Goal: Transaction & Acquisition: Obtain resource

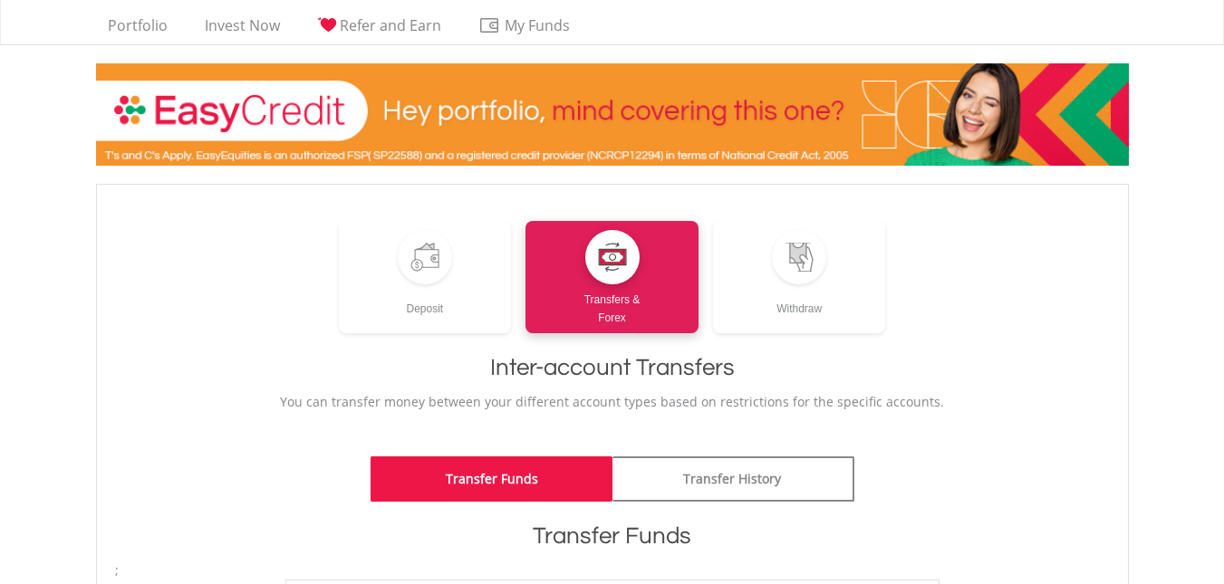
scroll to position [272, 0]
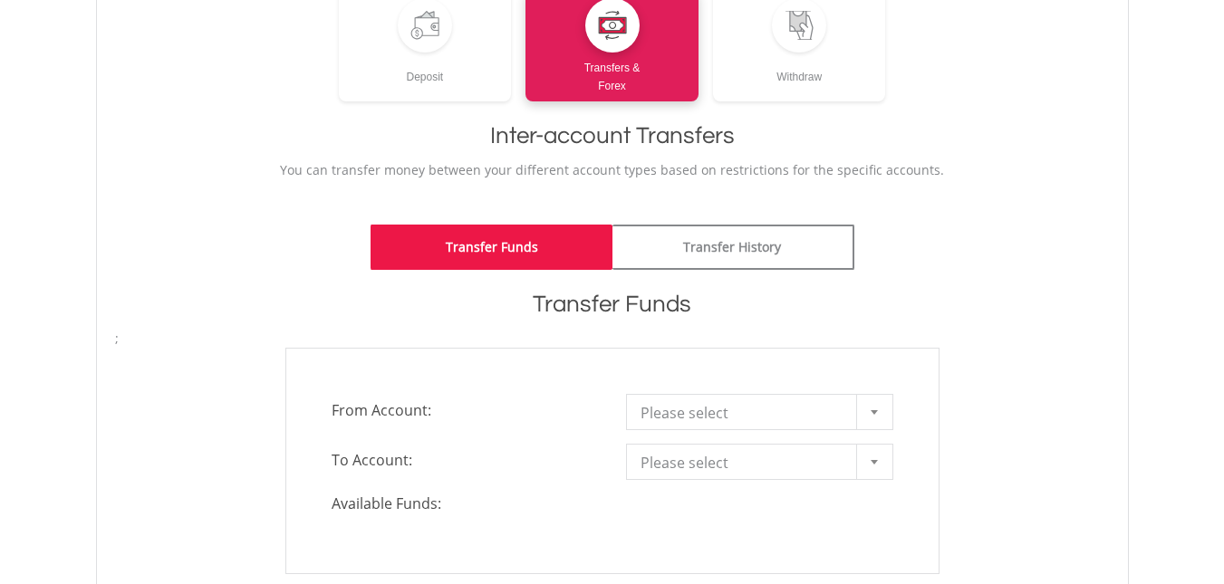
click at [863, 401] on div at bounding box center [874, 412] width 36 height 34
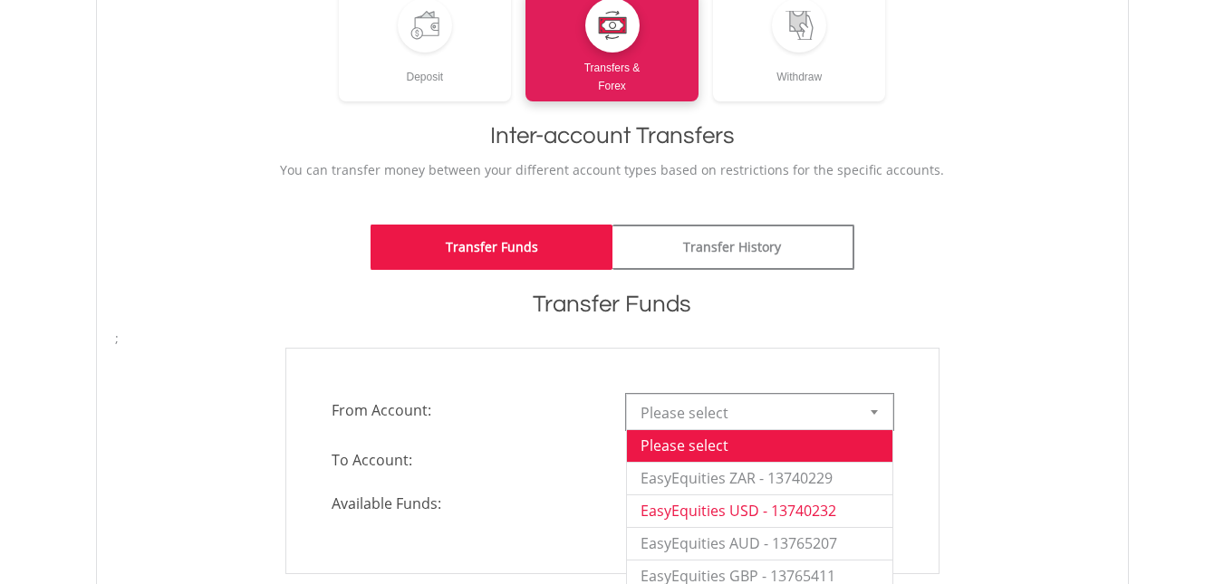
click at [737, 504] on li "EasyEquities USD - 13740232" at bounding box center [759, 511] width 265 height 33
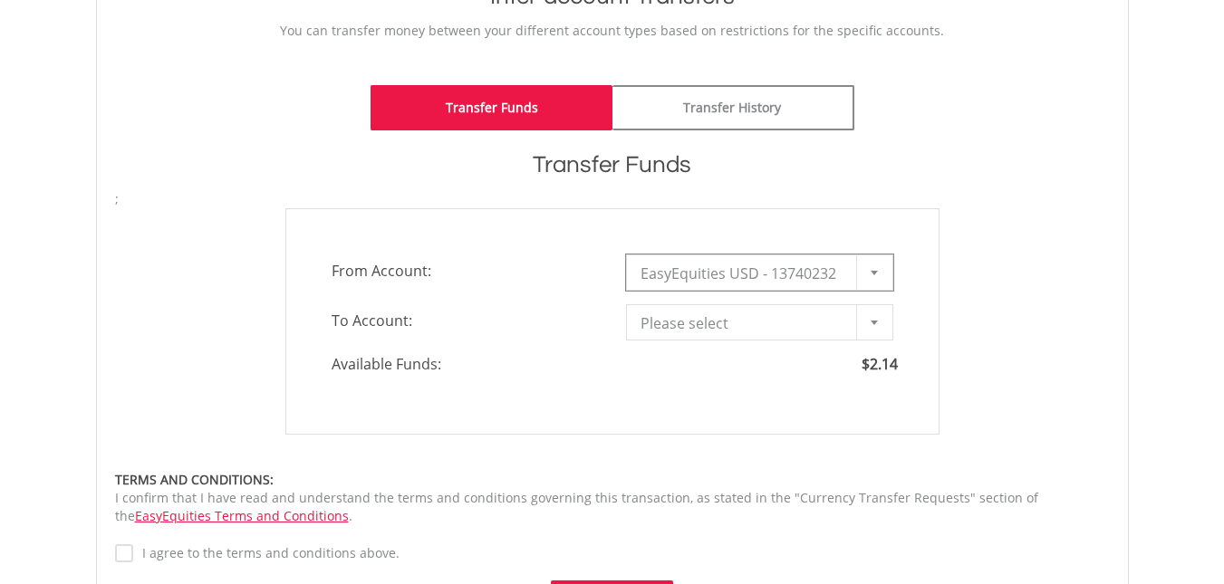
scroll to position [362, 0]
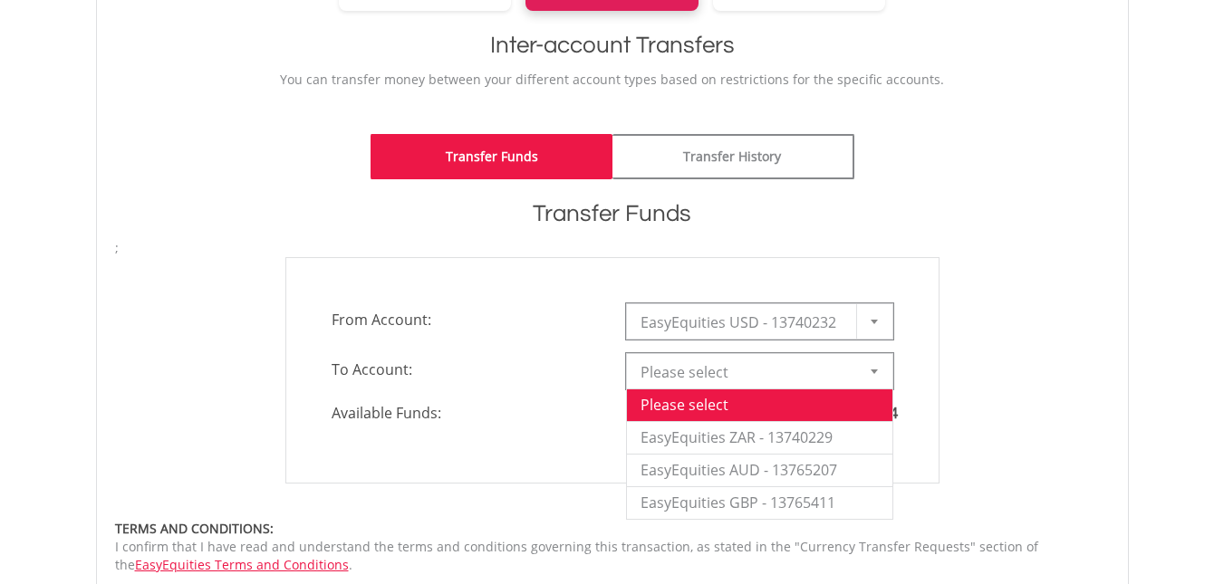
click at [860, 375] on div at bounding box center [874, 371] width 36 height 34
click at [786, 439] on li "EasyEquities ZAR - 13740229" at bounding box center [759, 437] width 265 height 33
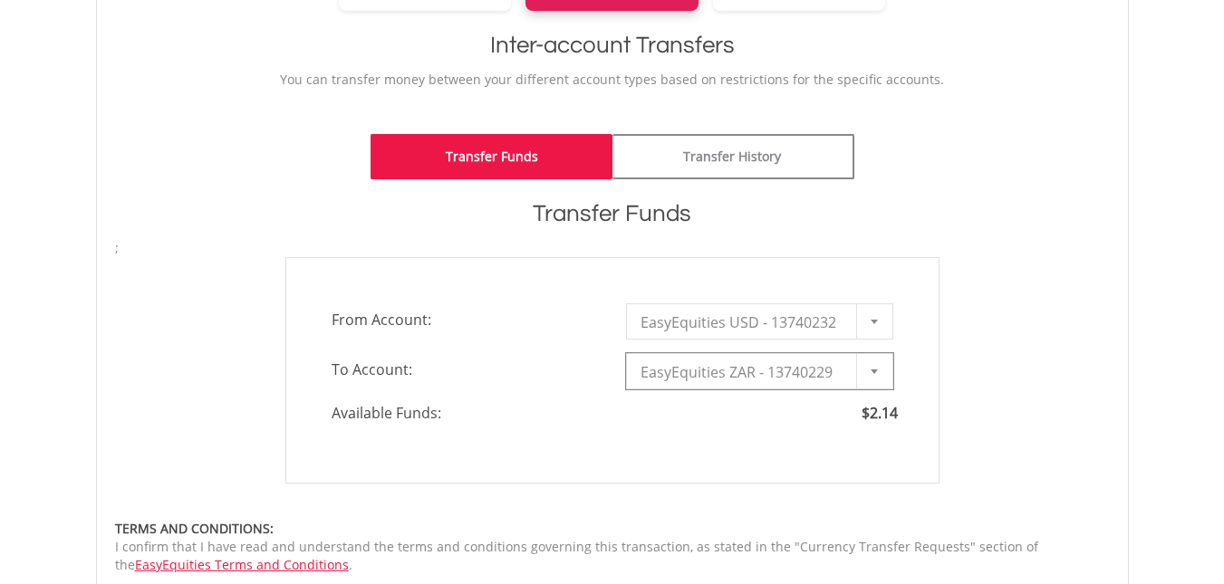
type input "*"
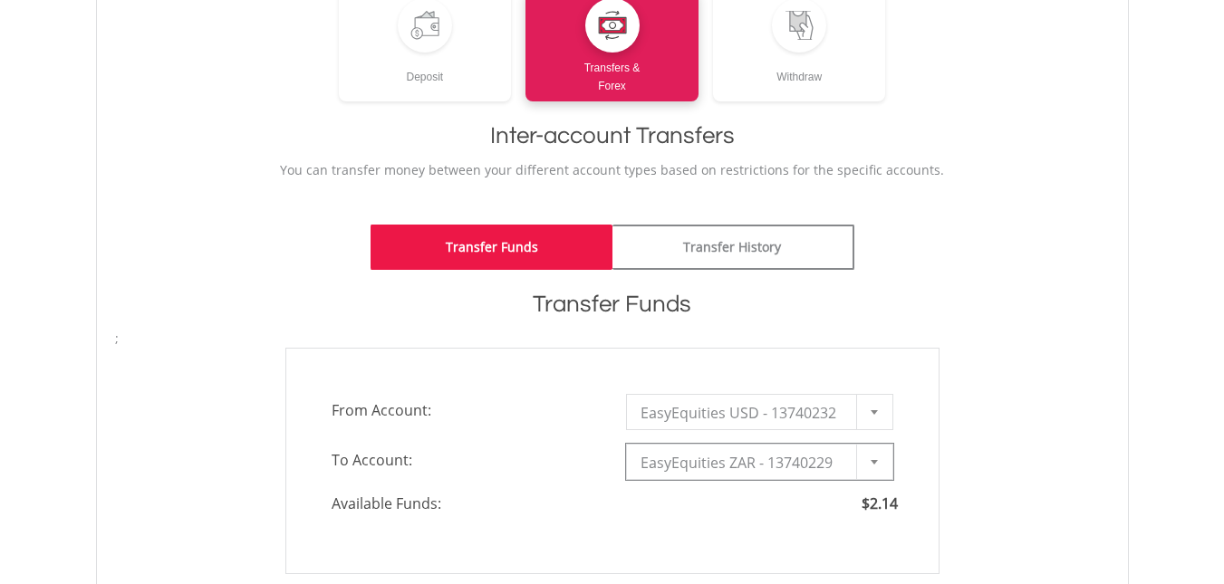
scroll to position [634, 0]
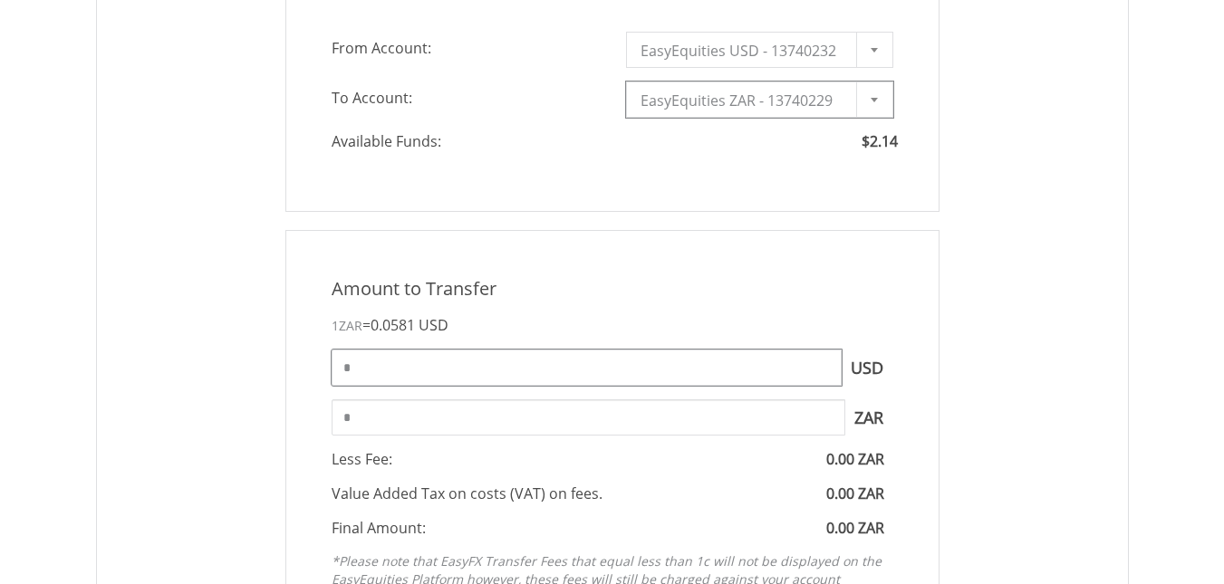
click at [364, 360] on input "*" at bounding box center [587, 368] width 510 height 36
type input "*"
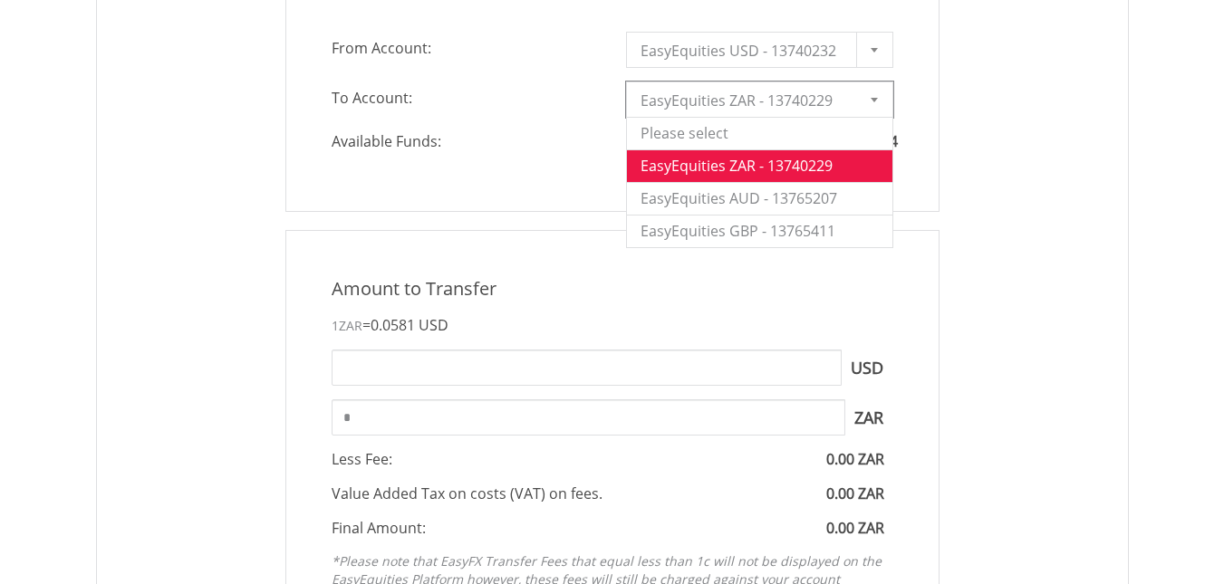
click at [822, 105] on span "EasyEquities ZAR - 13740229" at bounding box center [746, 100] width 211 height 36
click at [800, 167] on li "EasyEquities ZAR - 13740229" at bounding box center [759, 166] width 265 height 33
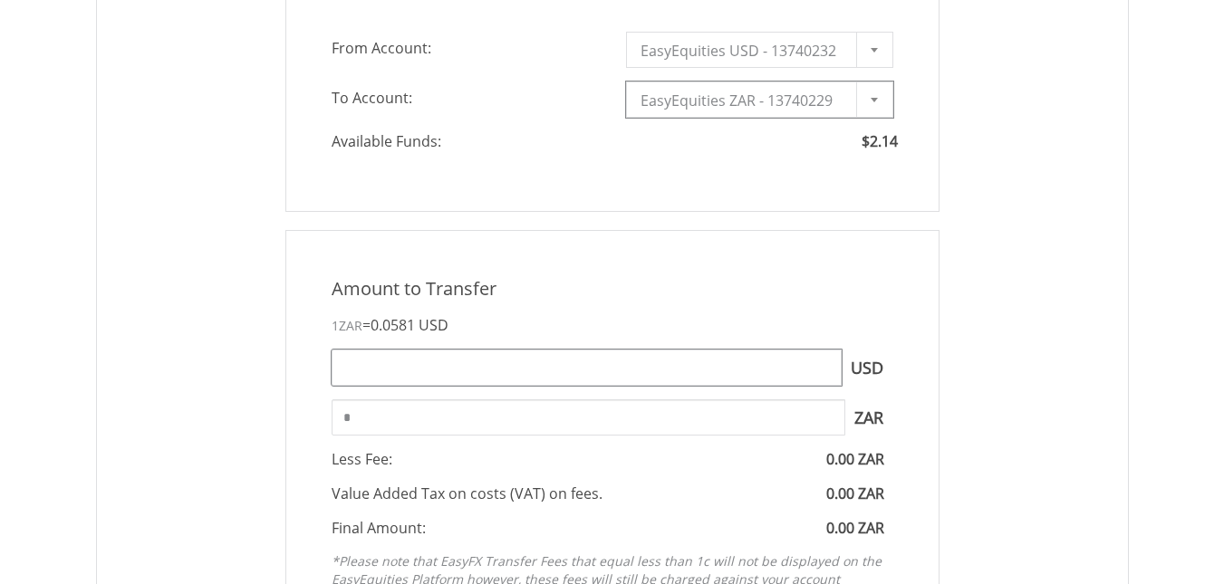
click at [343, 372] on input "text" at bounding box center [587, 368] width 510 height 36
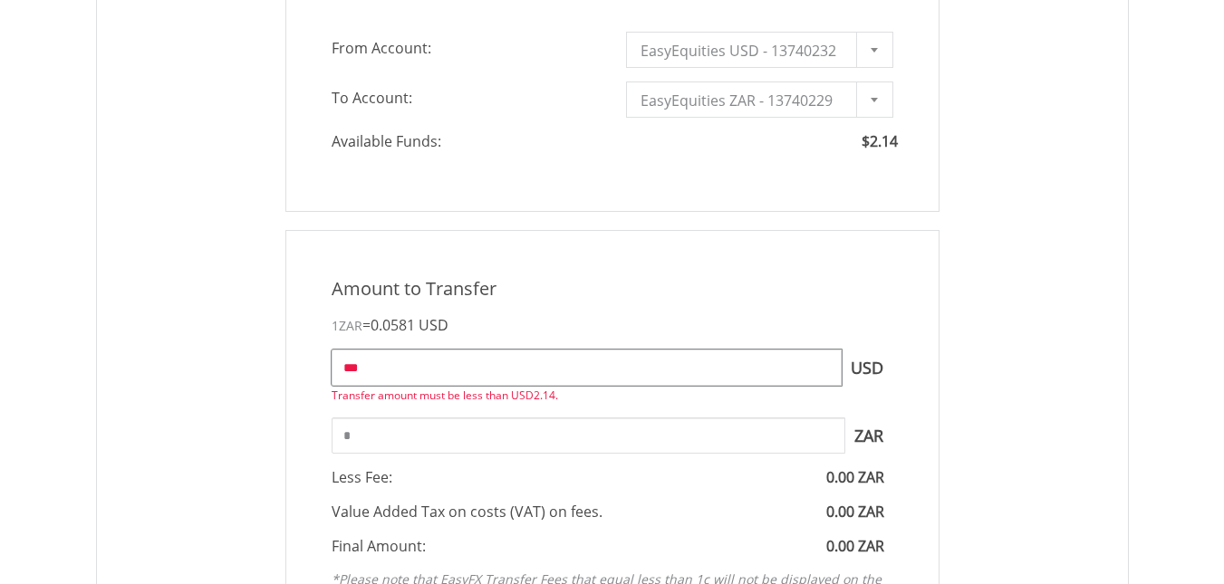
click at [398, 370] on input "***" at bounding box center [587, 368] width 510 height 36
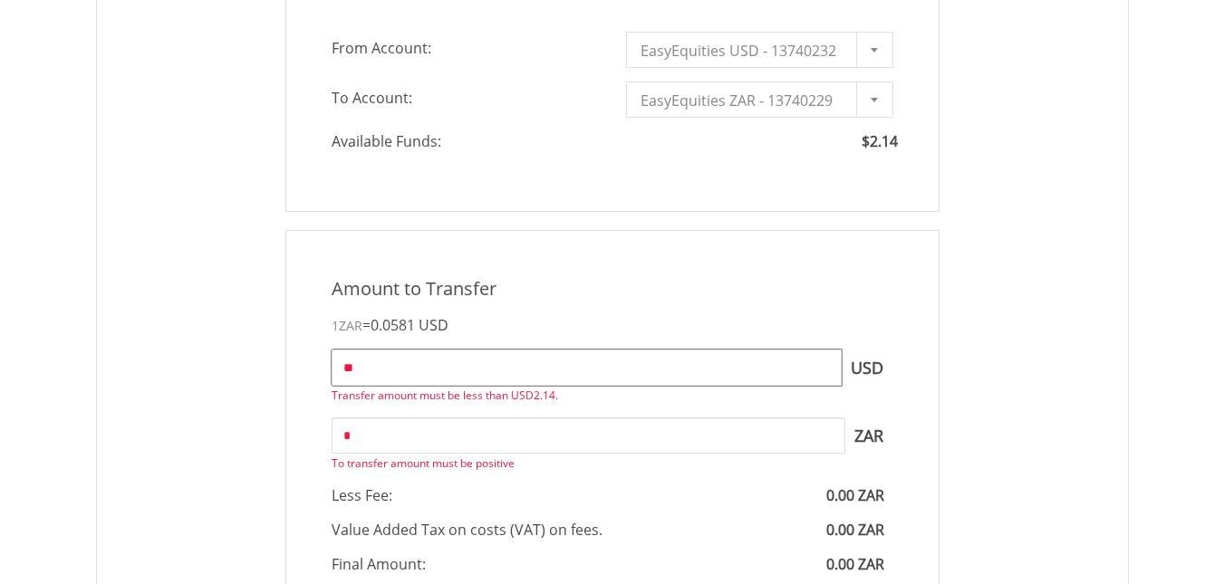
type input "*"
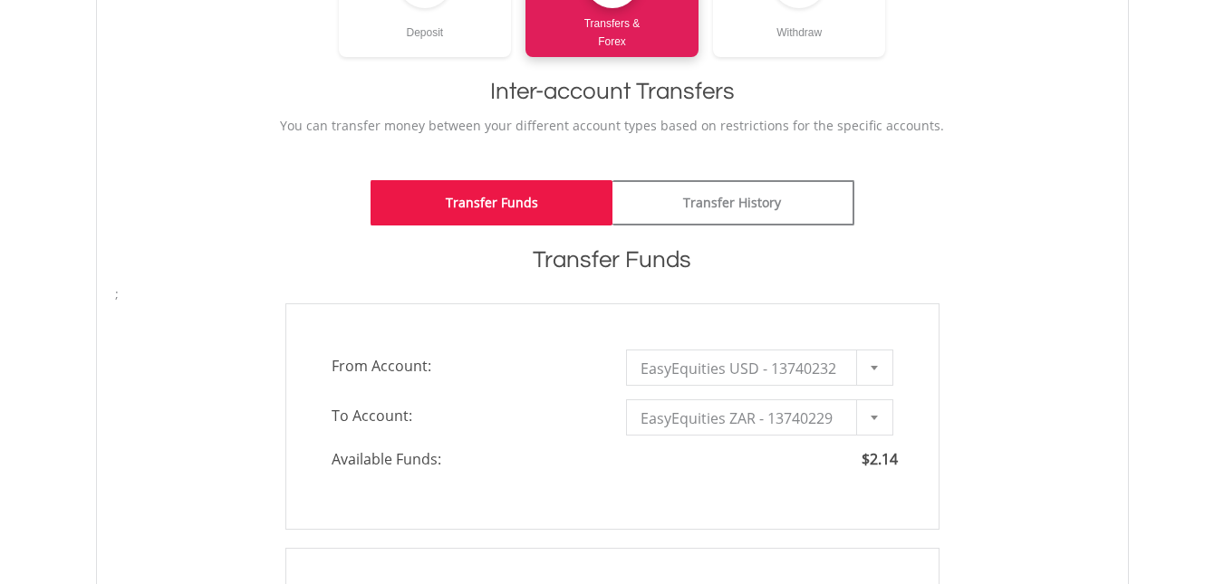
scroll to position [362, 0]
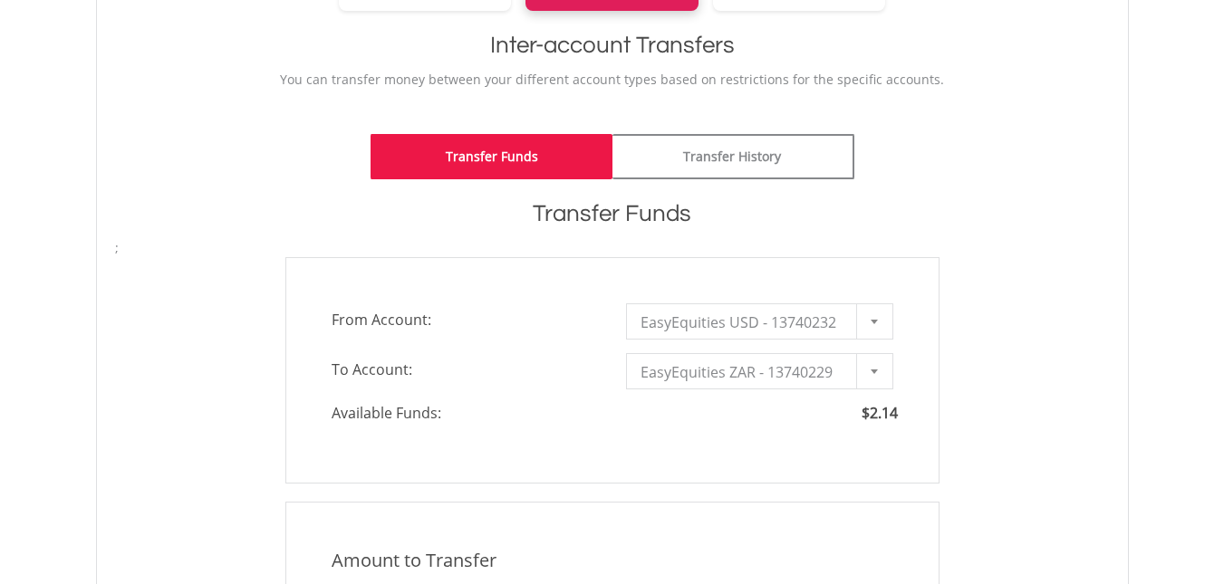
click at [866, 328] on div at bounding box center [874, 321] width 36 height 34
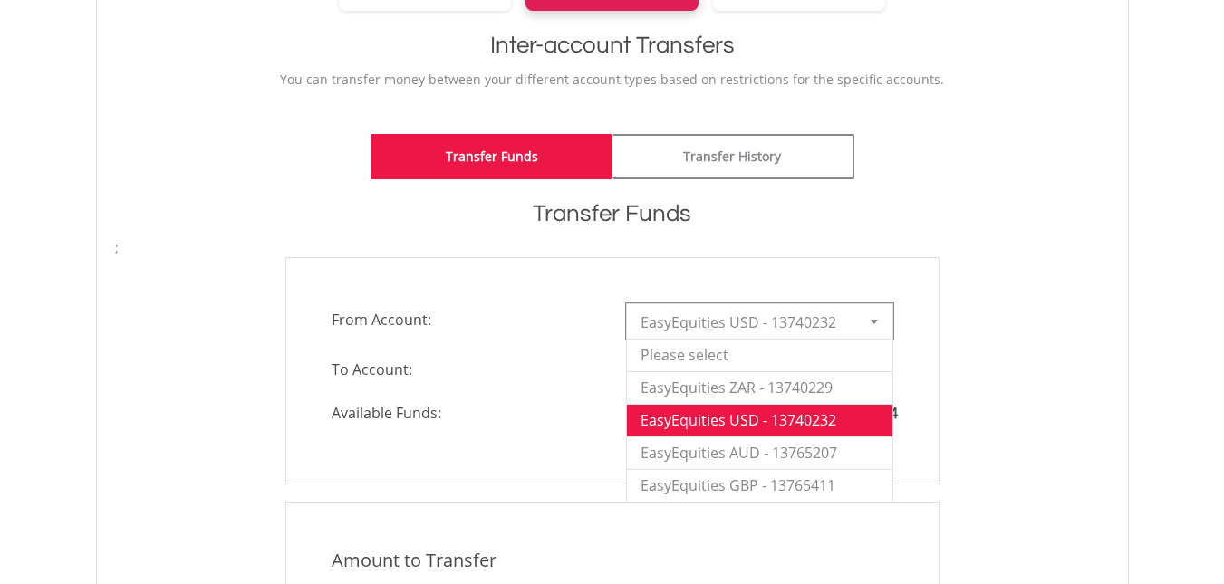
click at [827, 419] on li "EasyEquities USD - 13740232" at bounding box center [759, 420] width 265 height 33
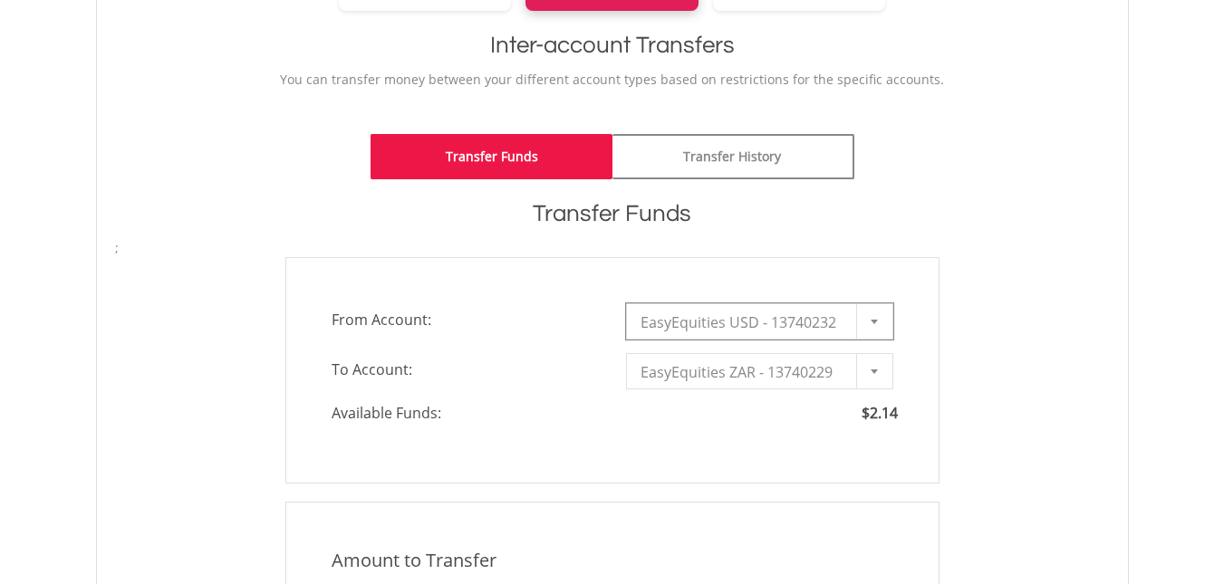
click at [866, 369] on div at bounding box center [874, 371] width 36 height 34
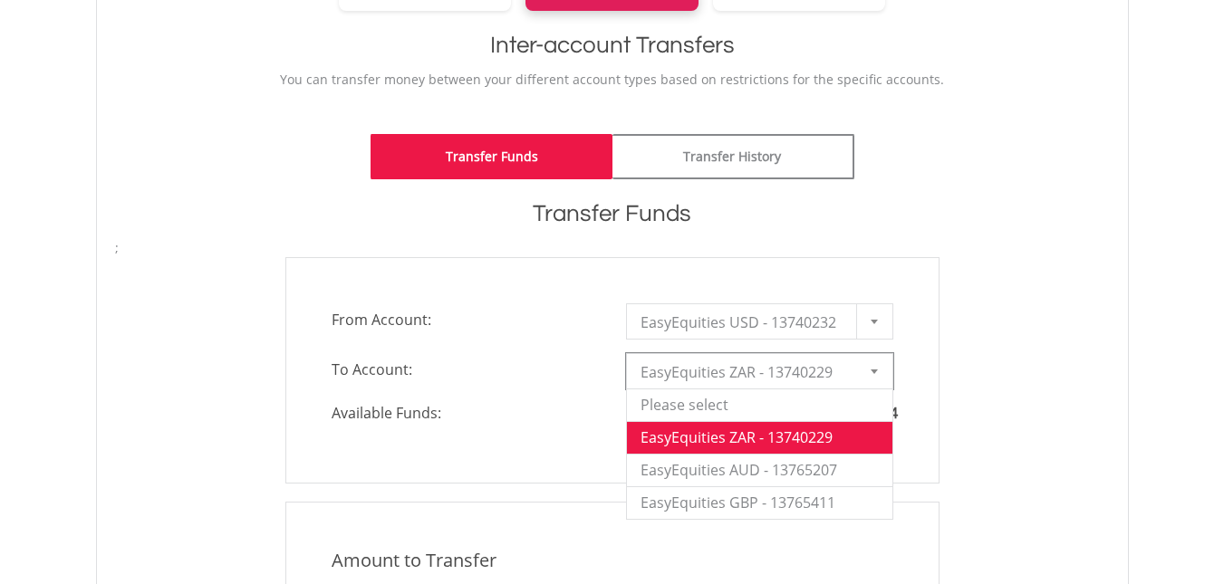
click at [800, 438] on li "EasyEquities ZAR - 13740229" at bounding box center [759, 437] width 265 height 33
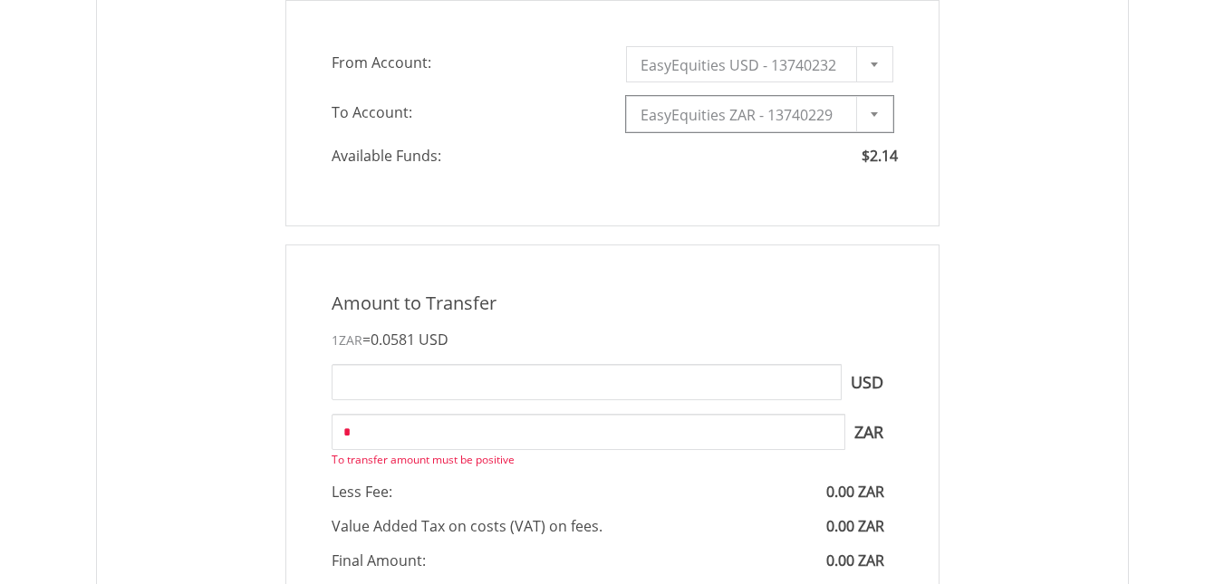
scroll to position [634, 0]
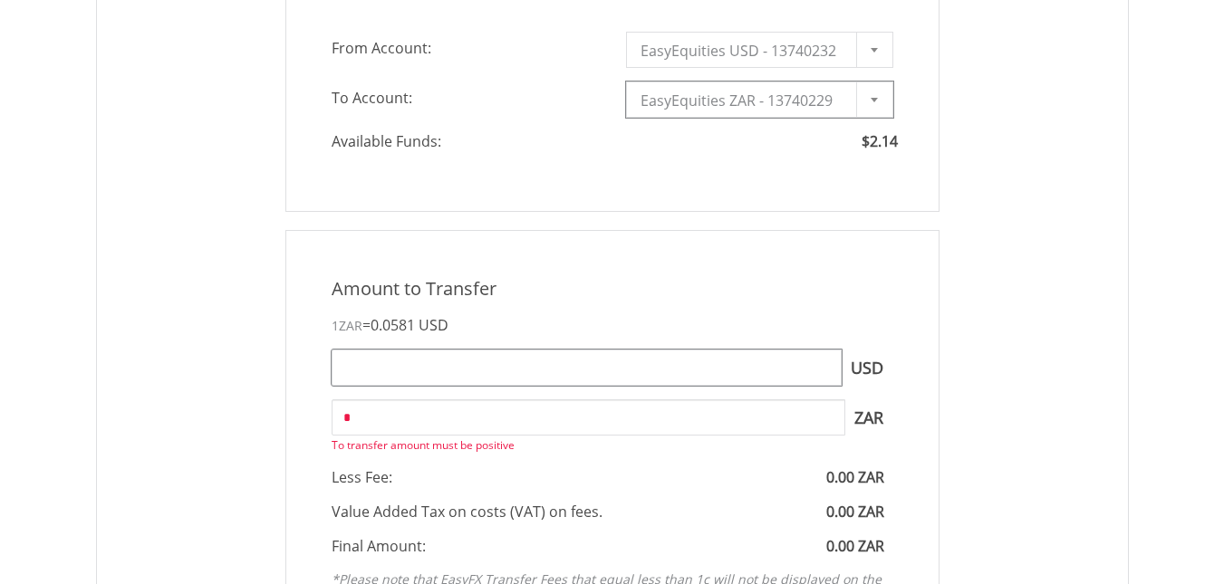
click at [391, 373] on input "text" at bounding box center [587, 368] width 510 height 36
click at [339, 365] on input "text" at bounding box center [587, 368] width 510 height 36
click at [336, 367] on input "text" at bounding box center [587, 368] width 510 height 36
drag, startPoint x: 869, startPoint y: 141, endPoint x: 898, endPoint y: 144, distance: 29.1
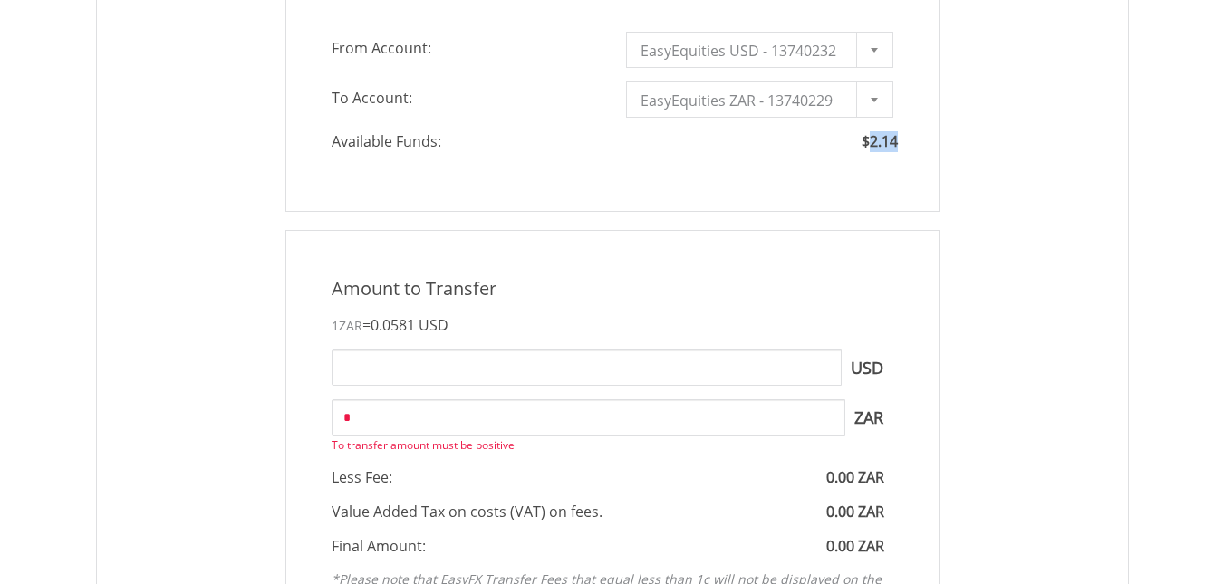
click at [898, 144] on span "$2.14" at bounding box center [884, 141] width 45 height 21
click at [337, 370] on input "text" at bounding box center [587, 368] width 510 height 36
click at [334, 362] on input "text" at bounding box center [587, 368] width 510 height 36
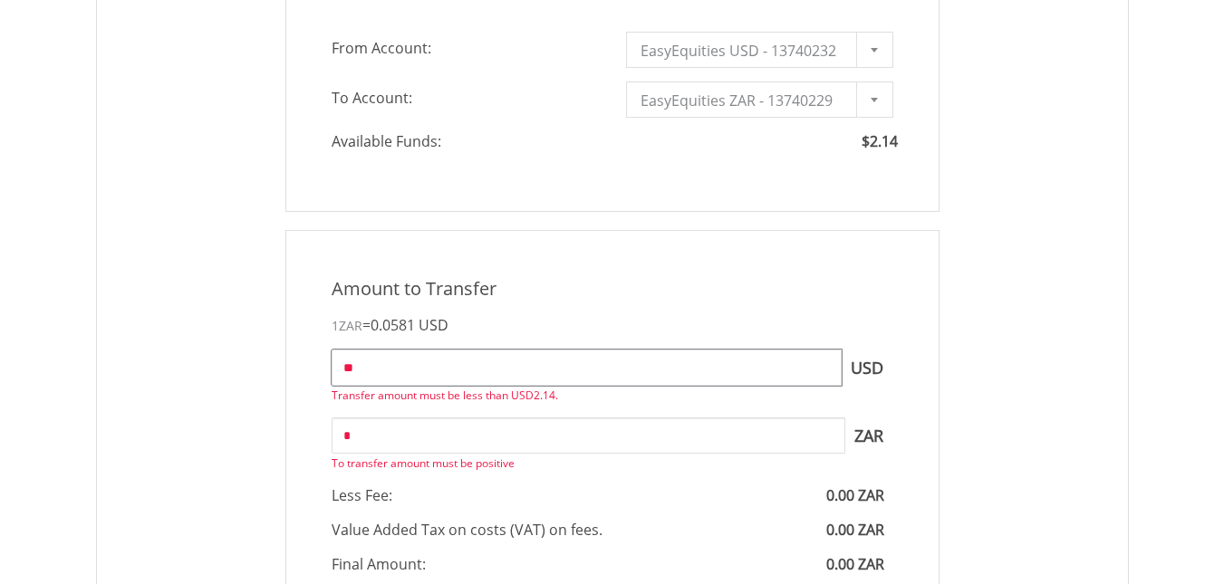
click at [333, 367] on input "**" at bounding box center [587, 368] width 510 height 36
click at [335, 368] on input "**" at bounding box center [587, 368] width 510 height 36
type input "****"
type input "*****"
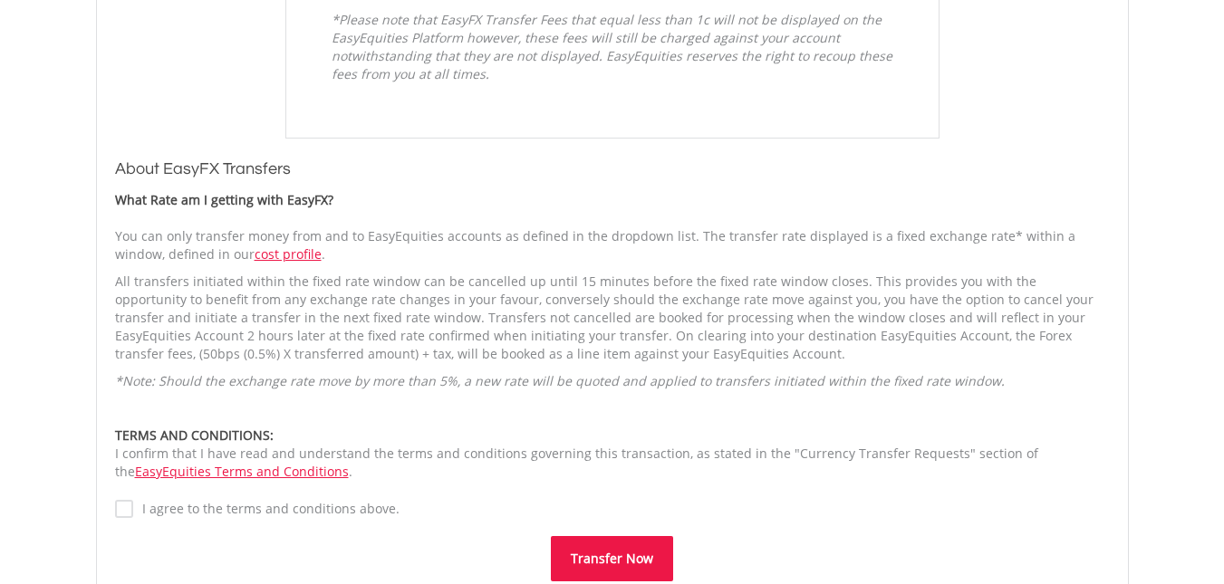
scroll to position [1359, 0]
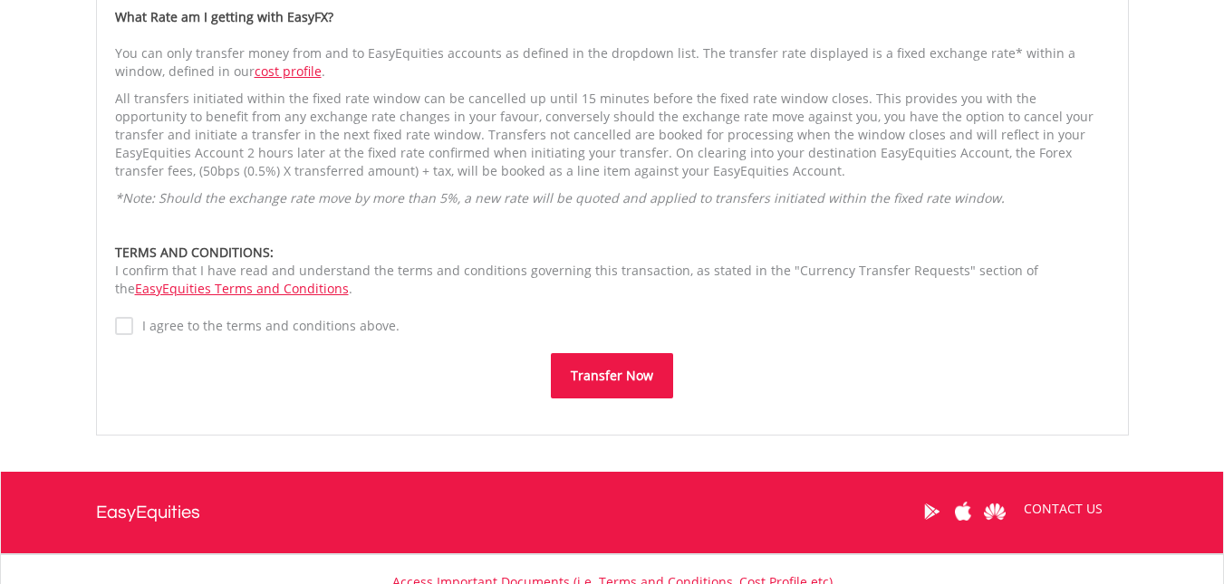
click at [635, 381] on button "Transfer Now" at bounding box center [612, 375] width 122 height 45
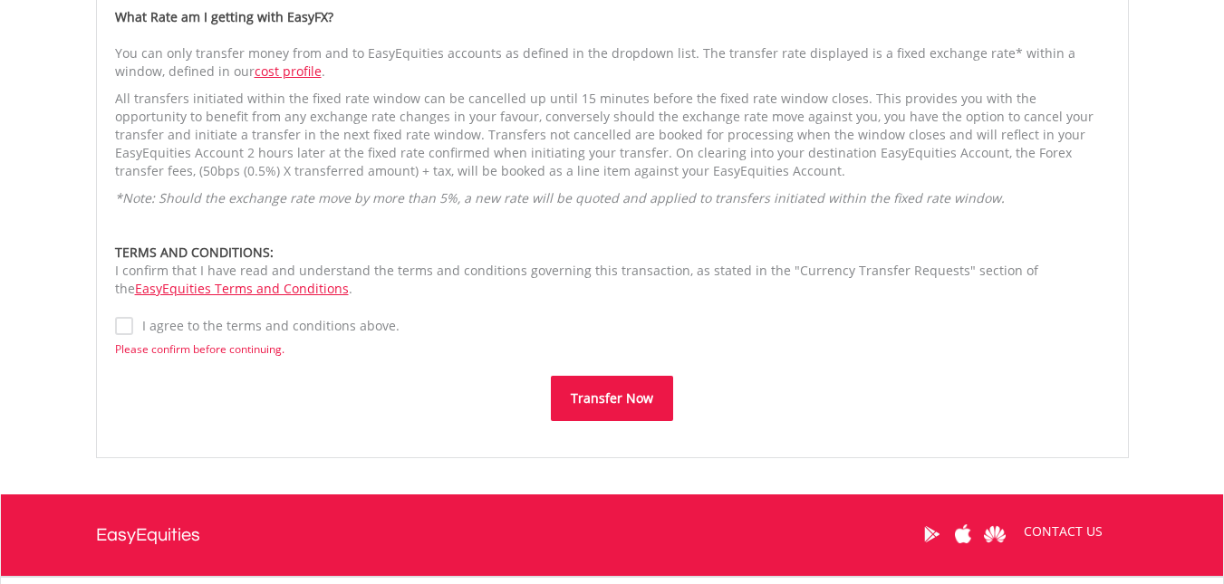
click at [623, 398] on button "Transfer Now" at bounding box center [612, 398] width 122 height 45
click at [594, 393] on button "Transfer Now" at bounding box center [612, 398] width 122 height 45
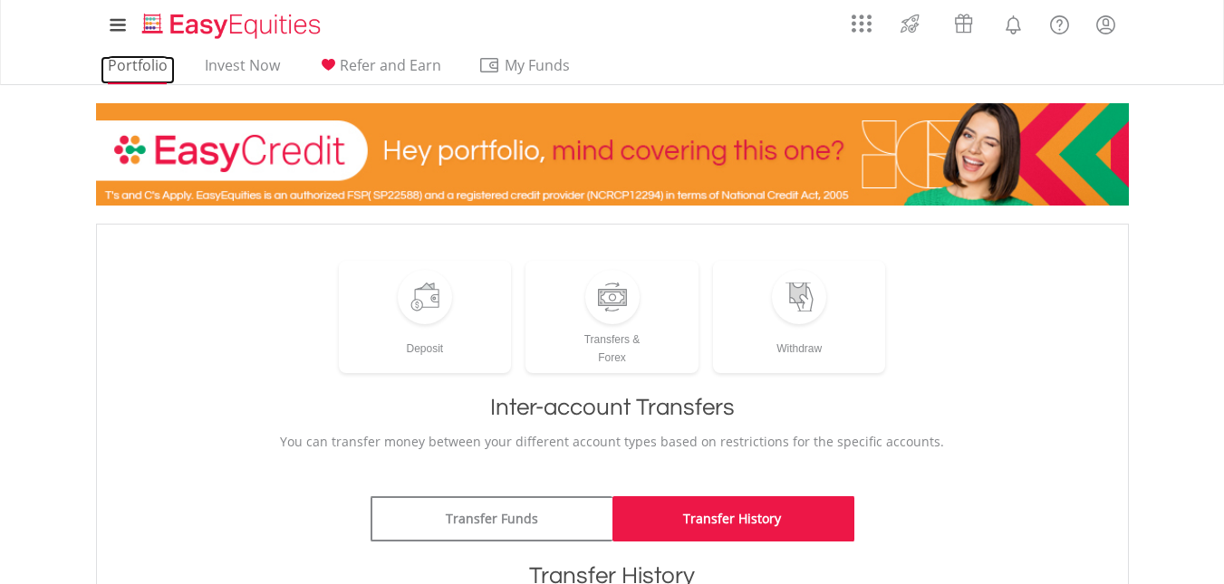
click at [130, 63] on link "Portfolio" at bounding box center [138, 70] width 74 height 28
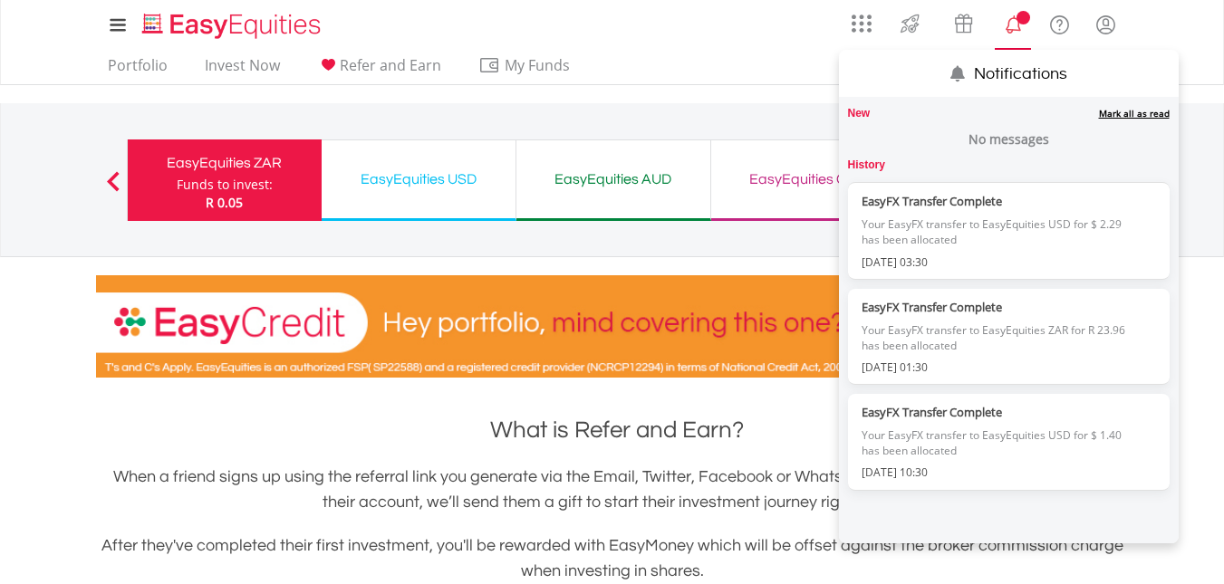
click at [1016, 24] on lord-icon "Notifications" at bounding box center [1013, 25] width 23 height 23
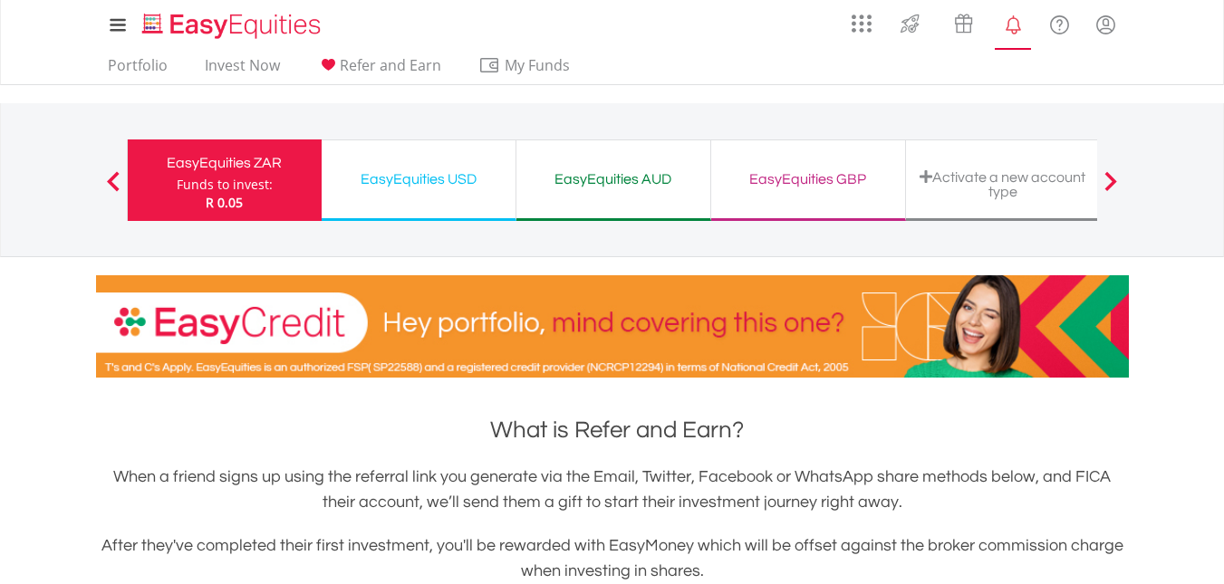
click at [1016, 24] on lord-icon "Notifications" at bounding box center [1013, 25] width 23 height 23
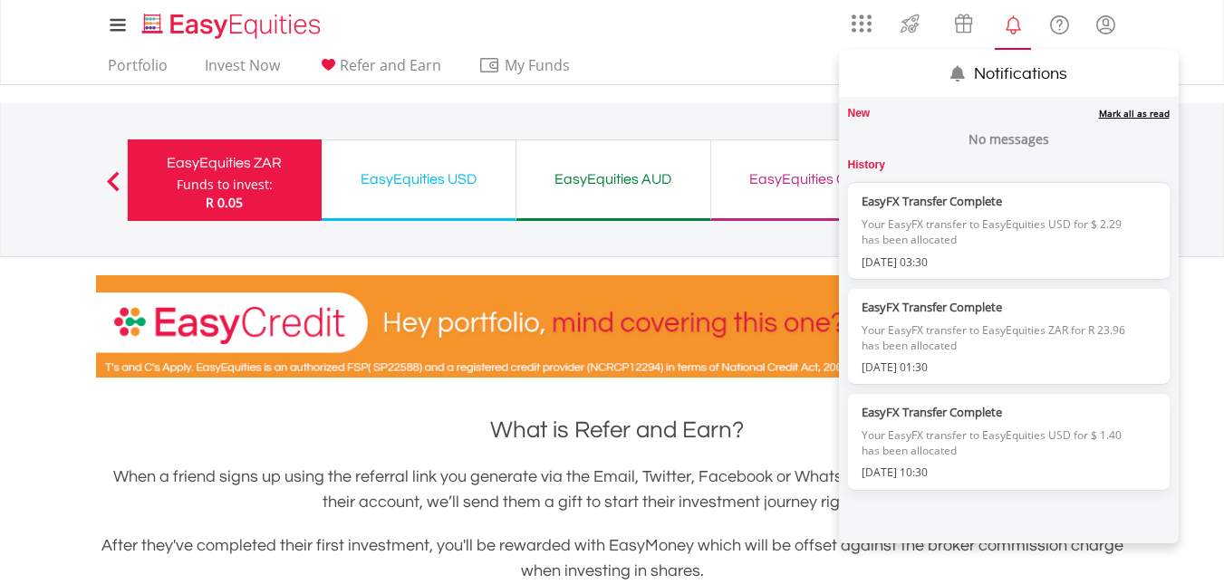
click at [866, 113] on label "New 0" at bounding box center [859, 113] width 23 height 15
click at [1001, 139] on label "No messages" at bounding box center [1009, 139] width 81 height 18
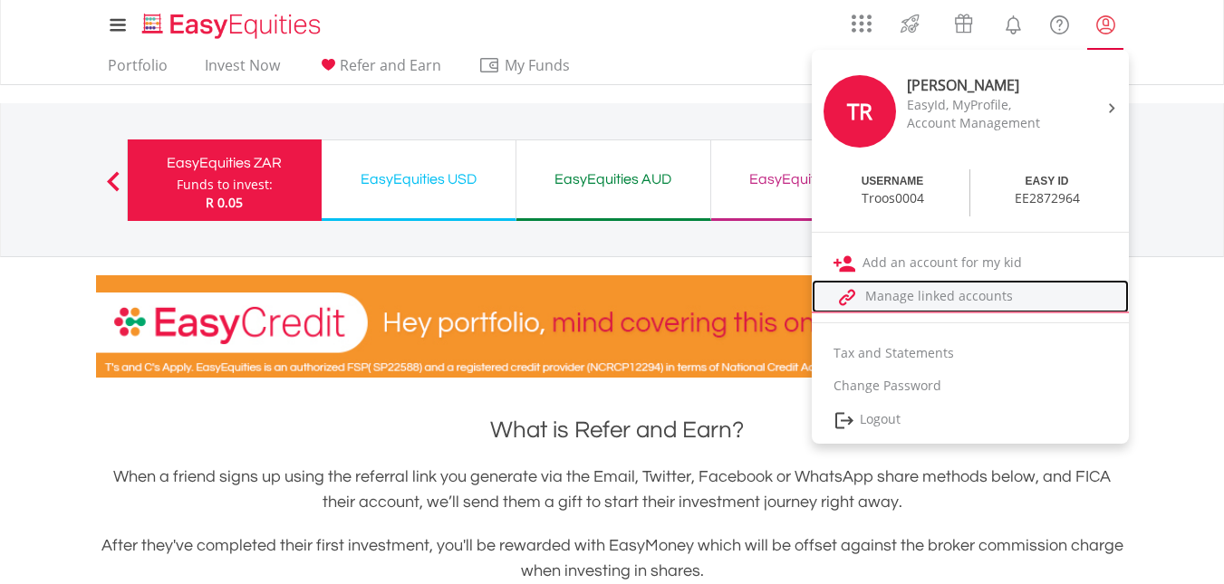
click at [967, 299] on link "Manage linked accounts" at bounding box center [970, 297] width 317 height 34
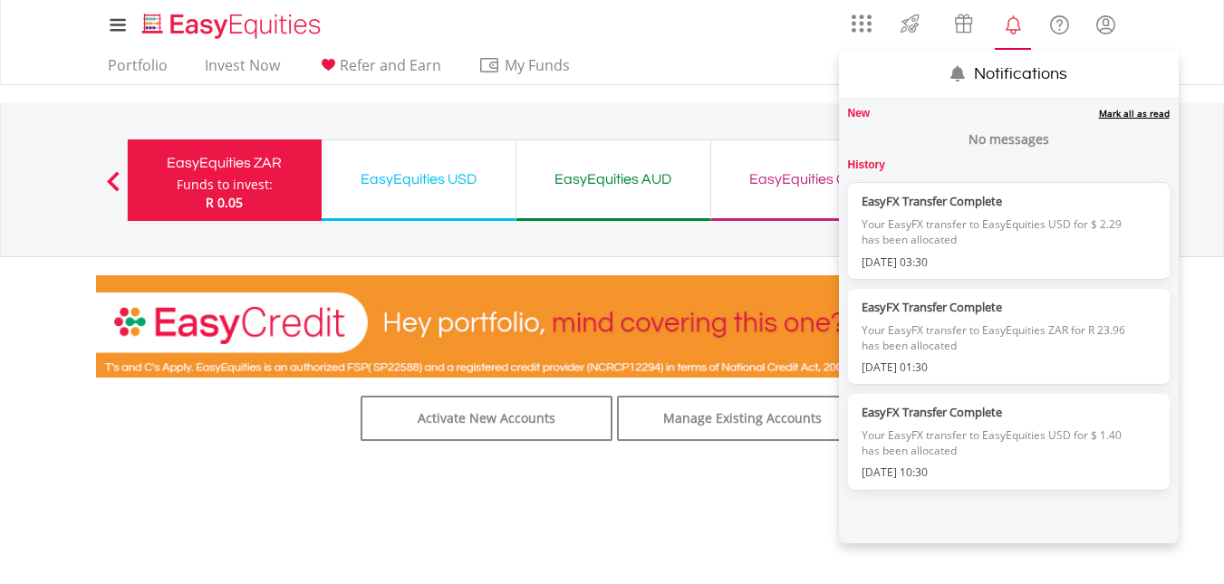
click at [867, 161] on label "History 3" at bounding box center [866, 165] width 37 height 15
click at [860, 111] on label "New 0" at bounding box center [859, 113] width 23 height 15
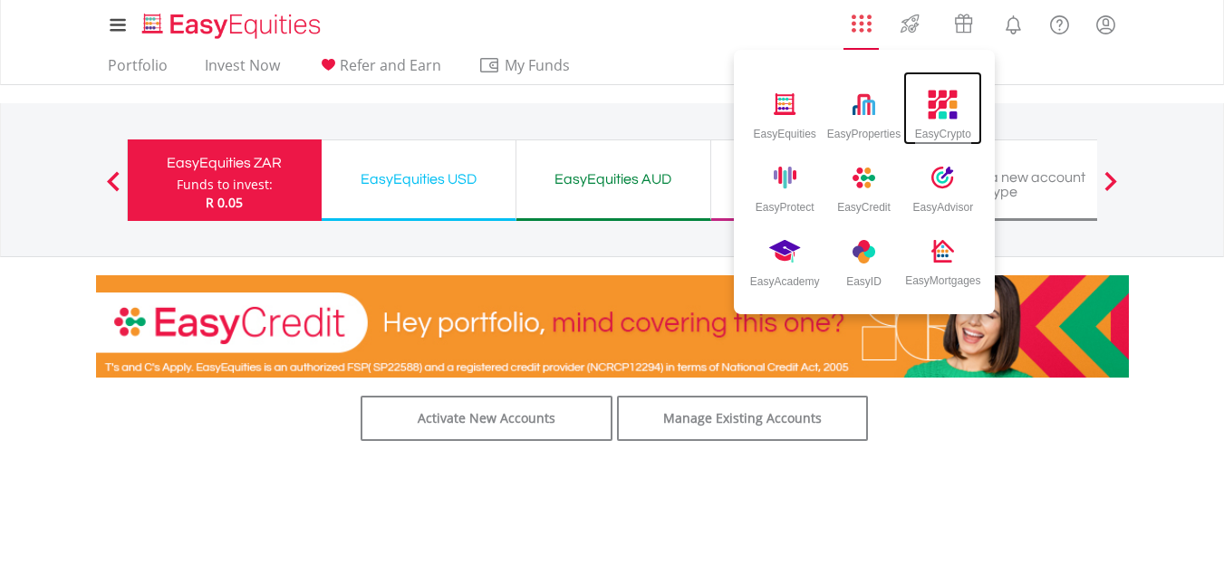
click at [951, 117] on img at bounding box center [944, 105] width 30 height 30
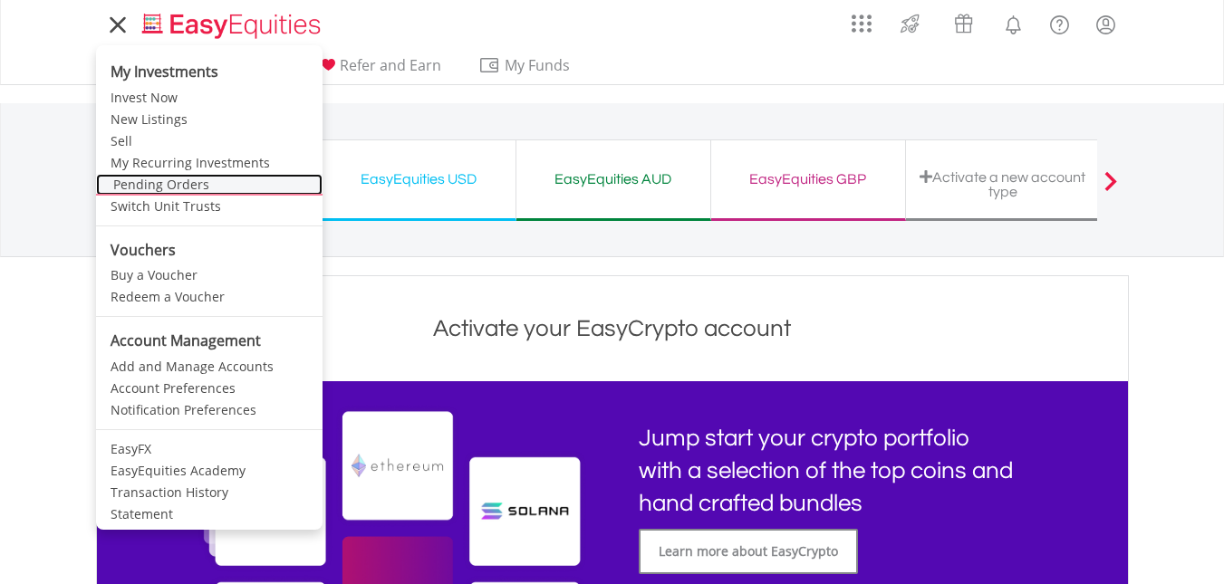
click at [177, 186] on link "Pending Orders" at bounding box center [209, 185] width 227 height 22
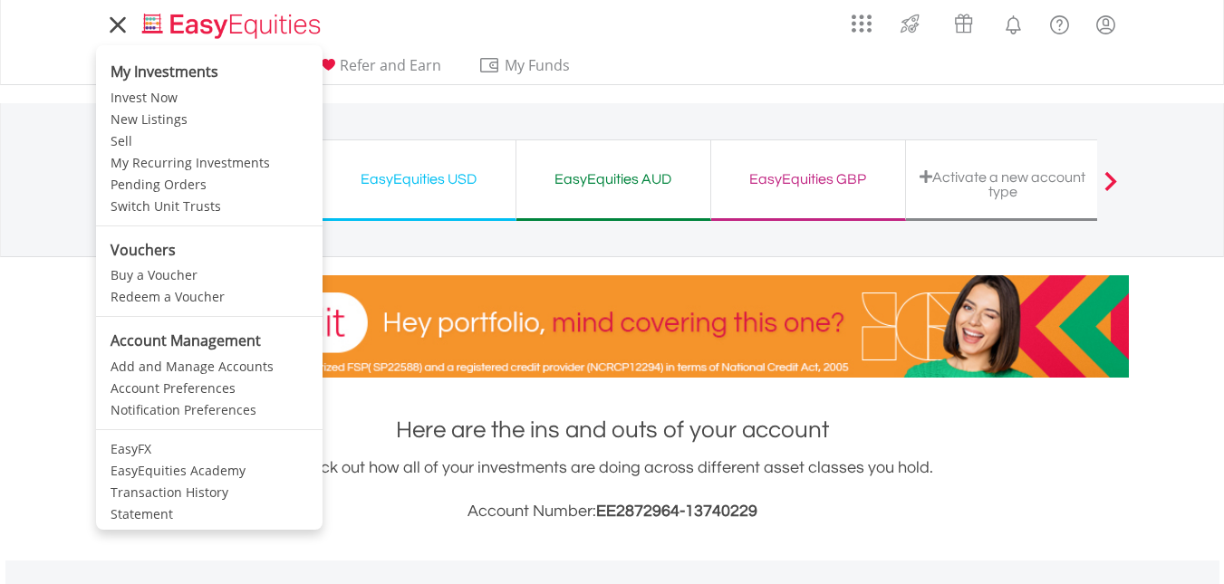
click at [105, 30] on icon at bounding box center [117, 25] width 25 height 23
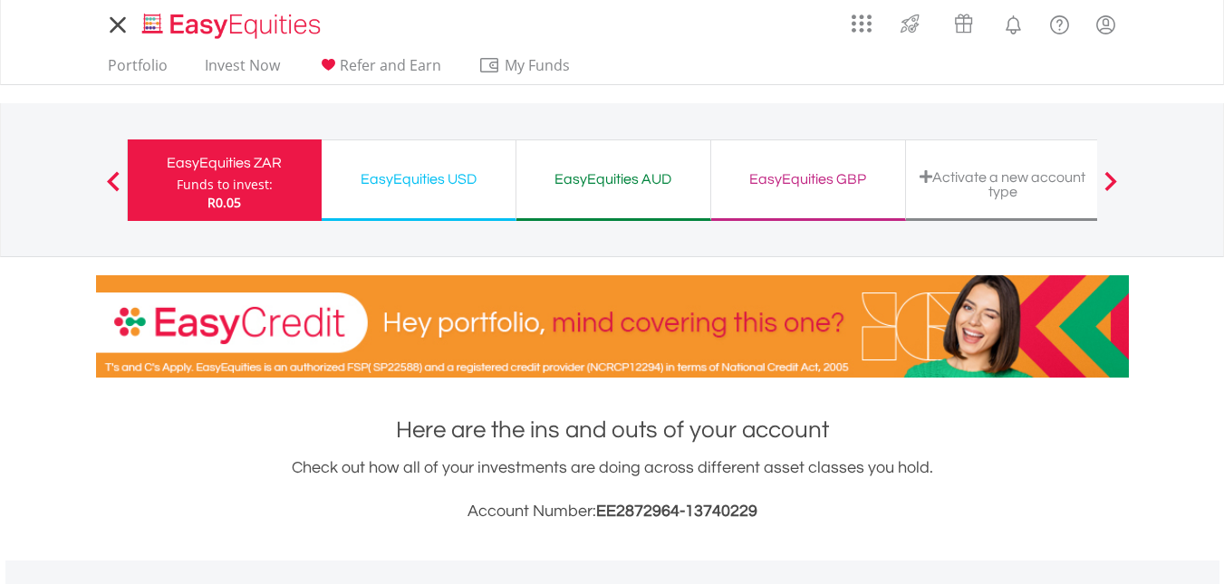
click at [119, 18] on icon at bounding box center [117, 25] width 25 height 23
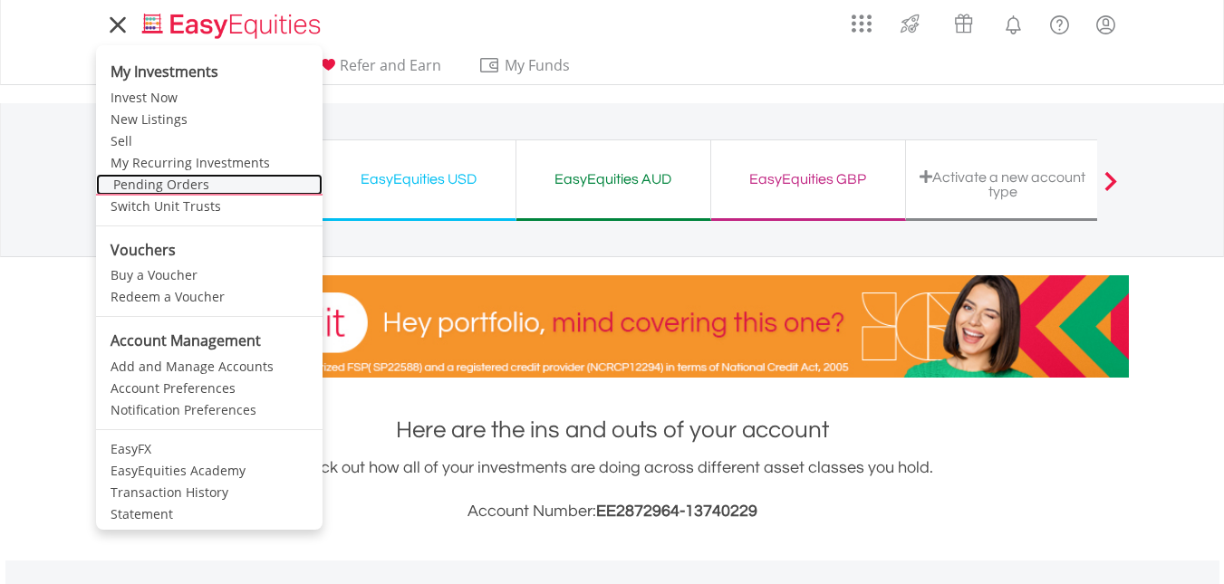
click at [148, 188] on link "Pending Orders" at bounding box center [209, 185] width 227 height 22
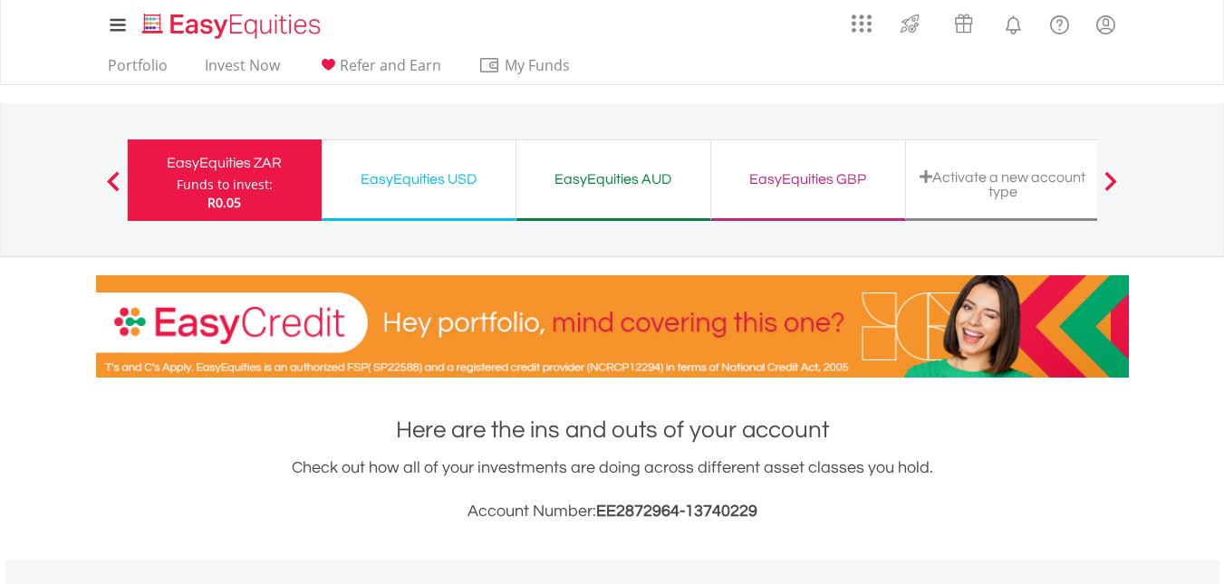
click at [595, 200] on div "EasyEquities AUD Funds to invest: R0.05" at bounding box center [613, 181] width 195 height 82
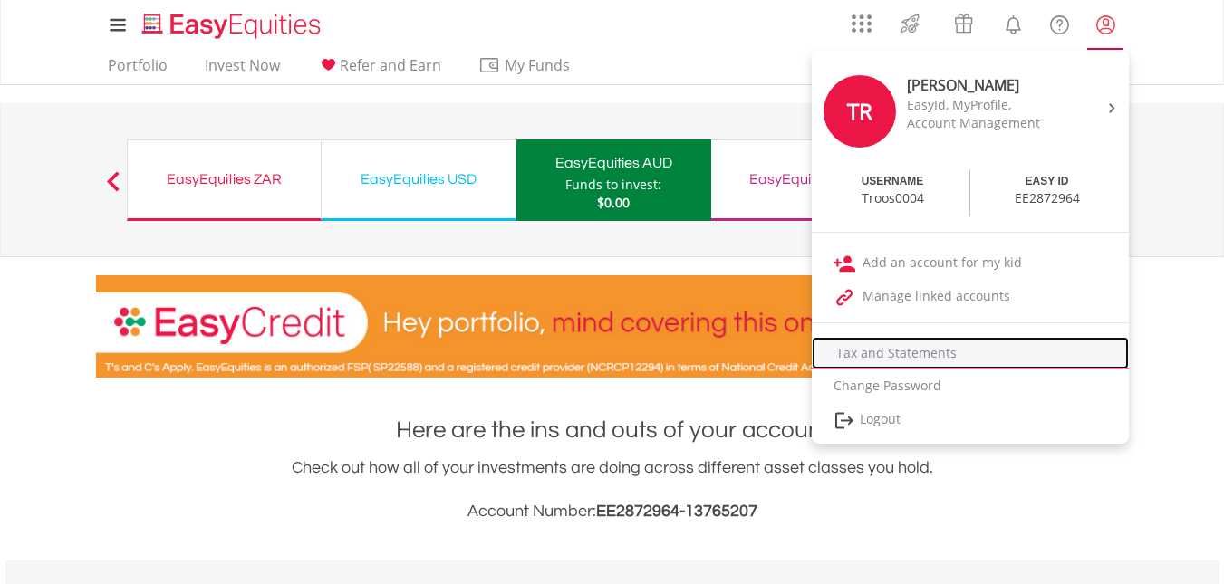
click at [889, 355] on link "Tax and Statements" at bounding box center [970, 353] width 317 height 33
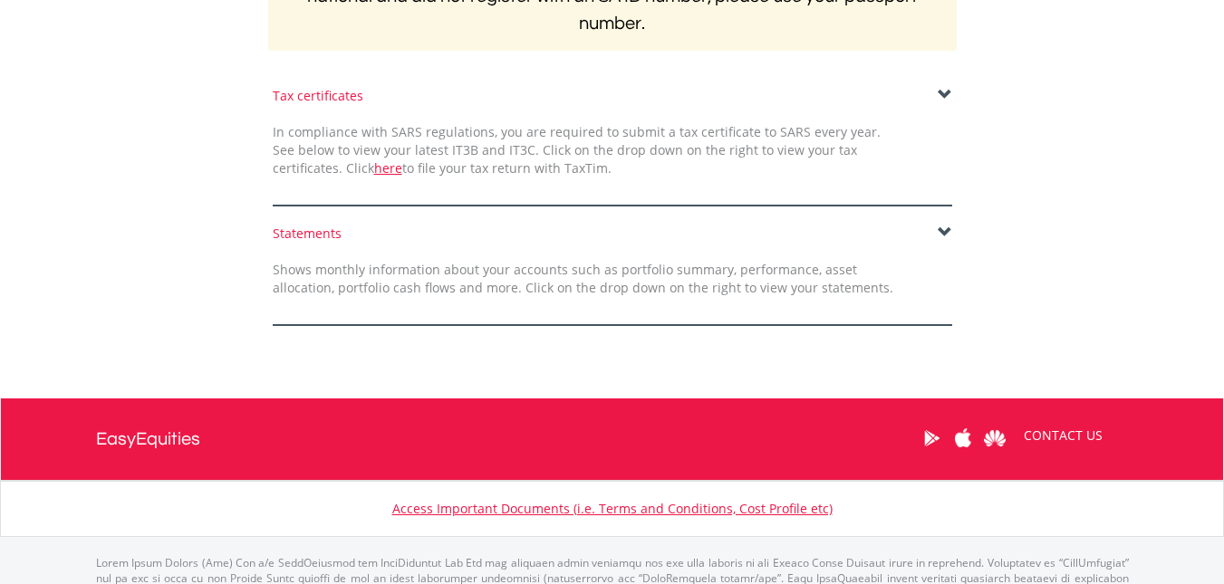
scroll to position [453, 0]
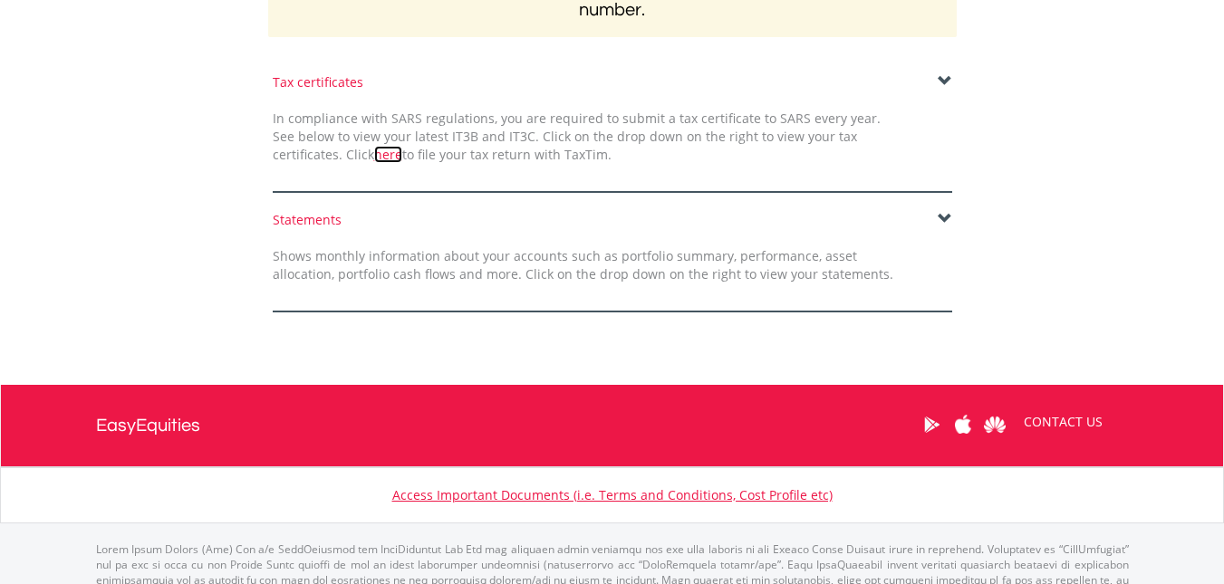
click at [374, 154] on link "here" at bounding box center [388, 154] width 28 height 17
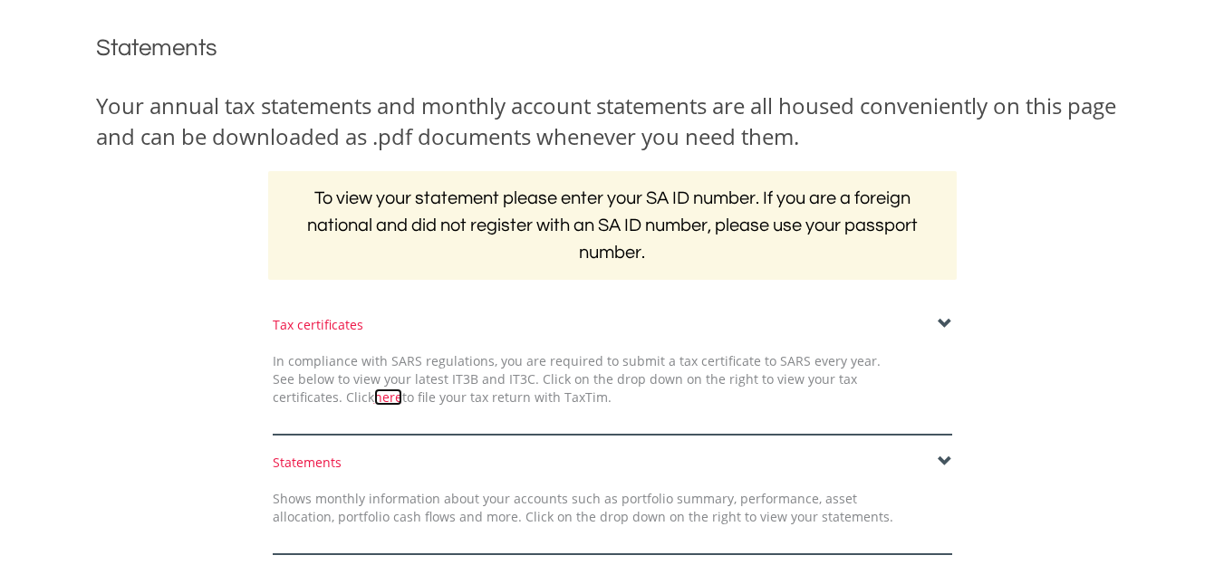
scroll to position [0, 0]
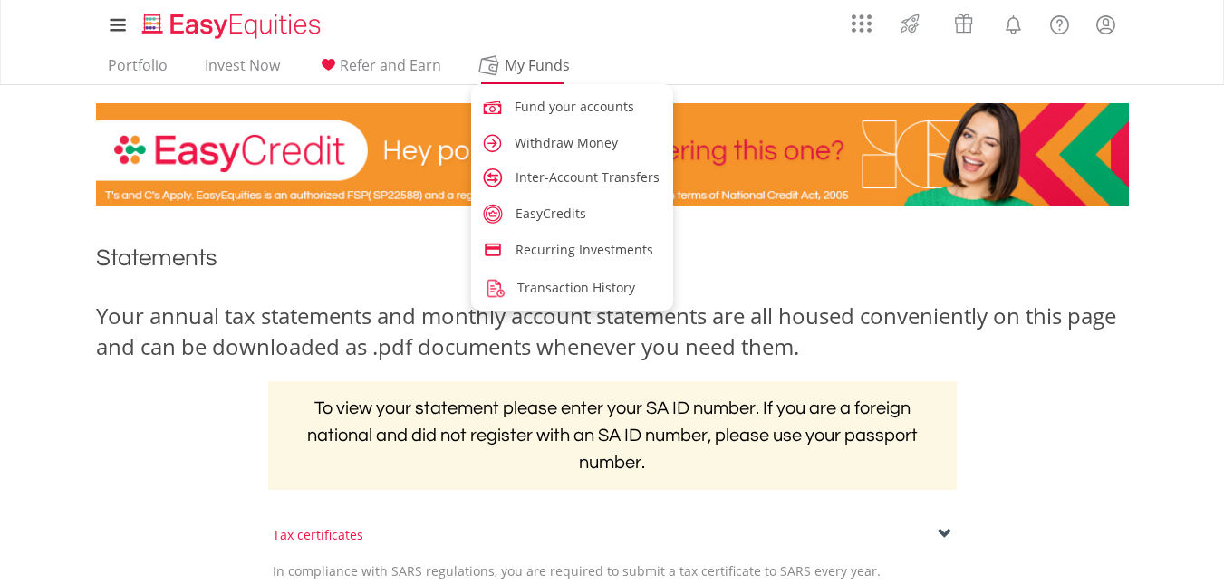
click at [524, 71] on span "My Funds" at bounding box center [537, 65] width 119 height 24
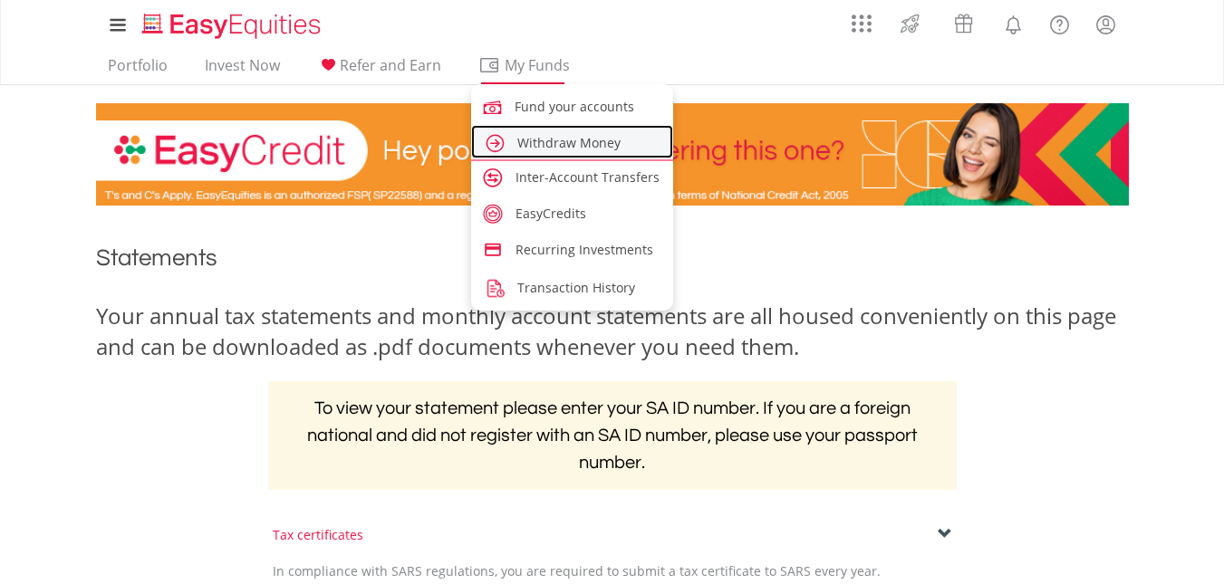
click at [559, 143] on span "Withdraw Money" at bounding box center [568, 142] width 103 height 17
click at [544, 140] on span "Withdraw Money" at bounding box center [568, 142] width 103 height 17
click at [497, 141] on img at bounding box center [495, 143] width 24 height 24
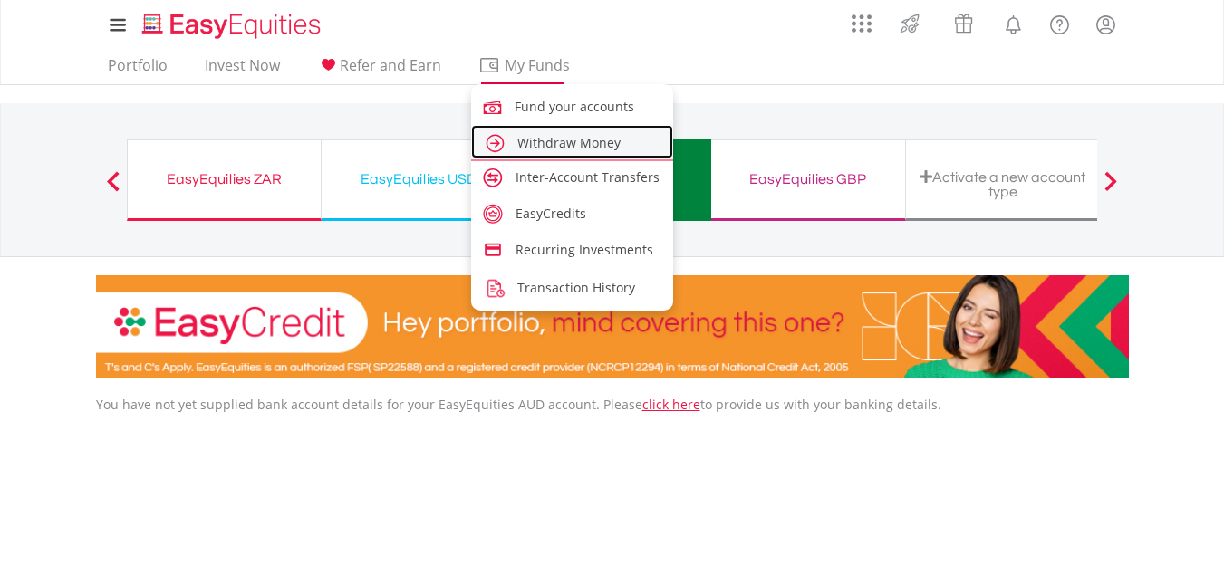
click at [560, 145] on span "Withdraw Money" at bounding box center [568, 142] width 103 height 17
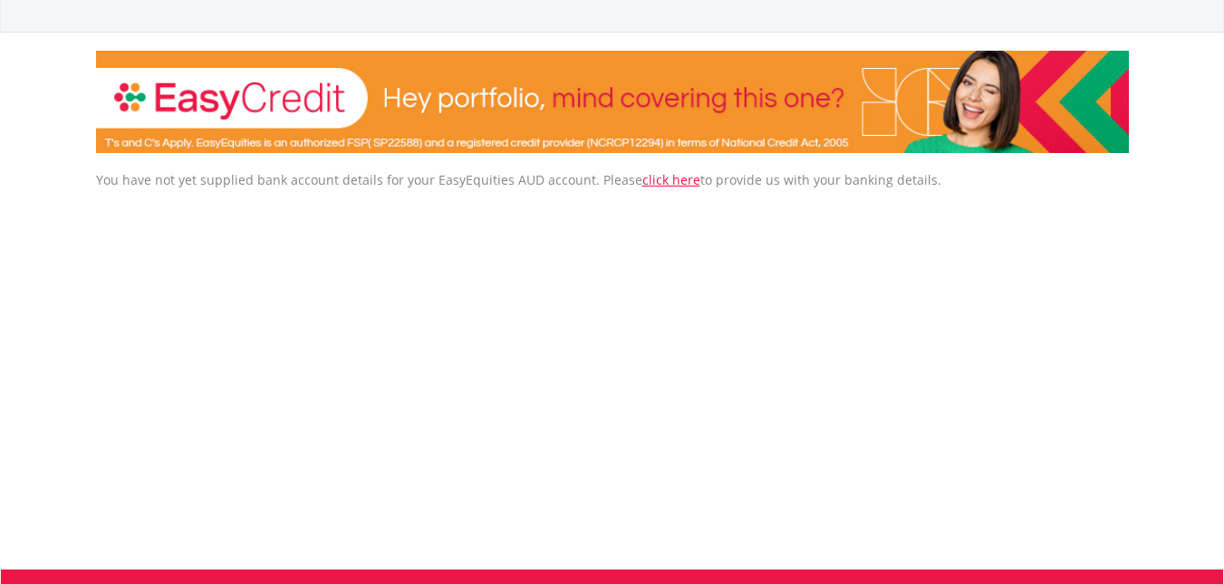
scroll to position [181, 0]
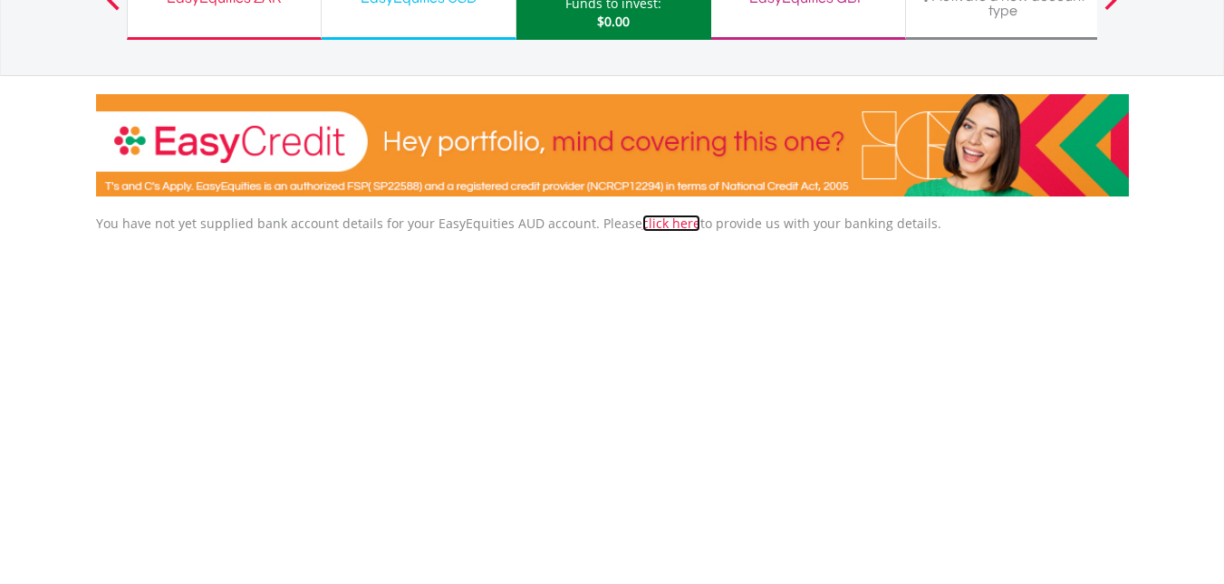
click at [653, 223] on link "click here" at bounding box center [671, 223] width 58 height 17
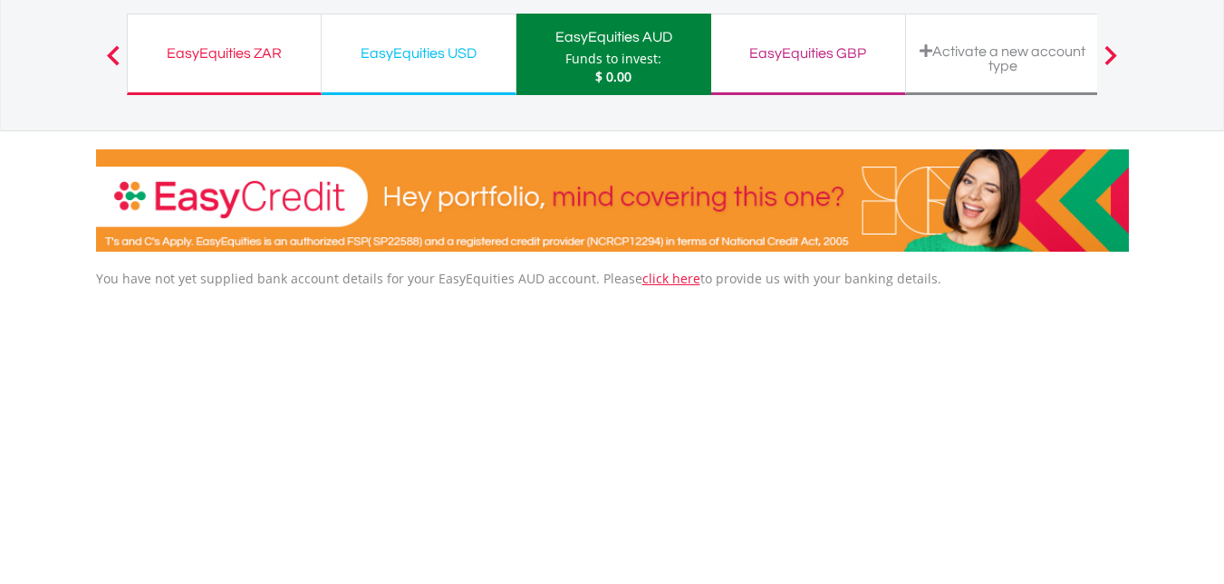
scroll to position [272, 0]
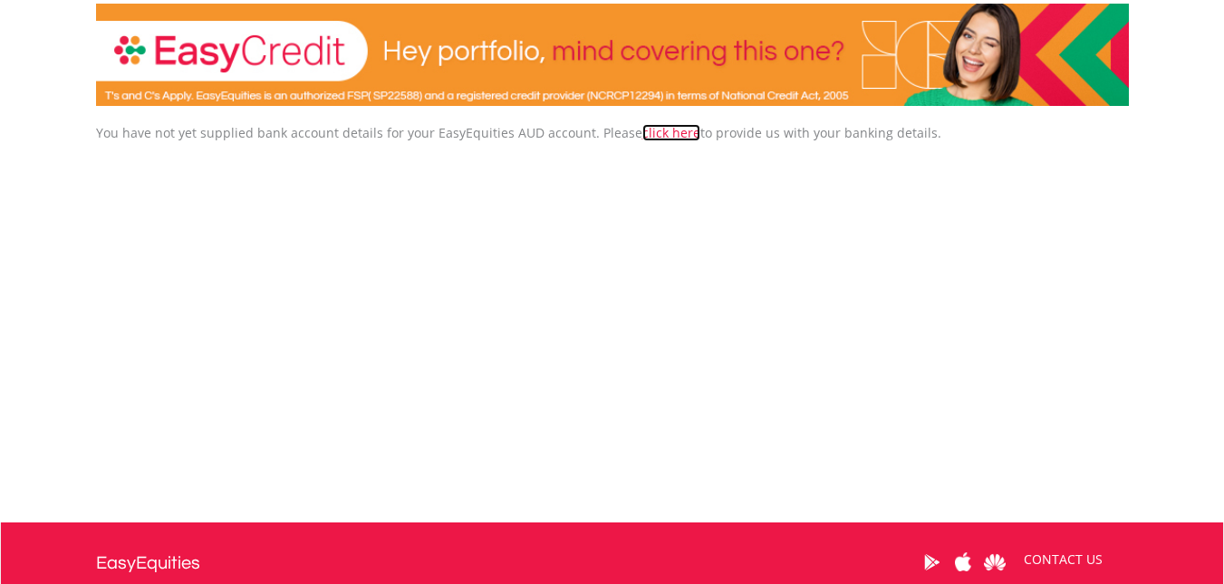
click at [644, 130] on link "click here" at bounding box center [671, 132] width 58 height 17
